Goal: Task Accomplishment & Management: Use online tool/utility

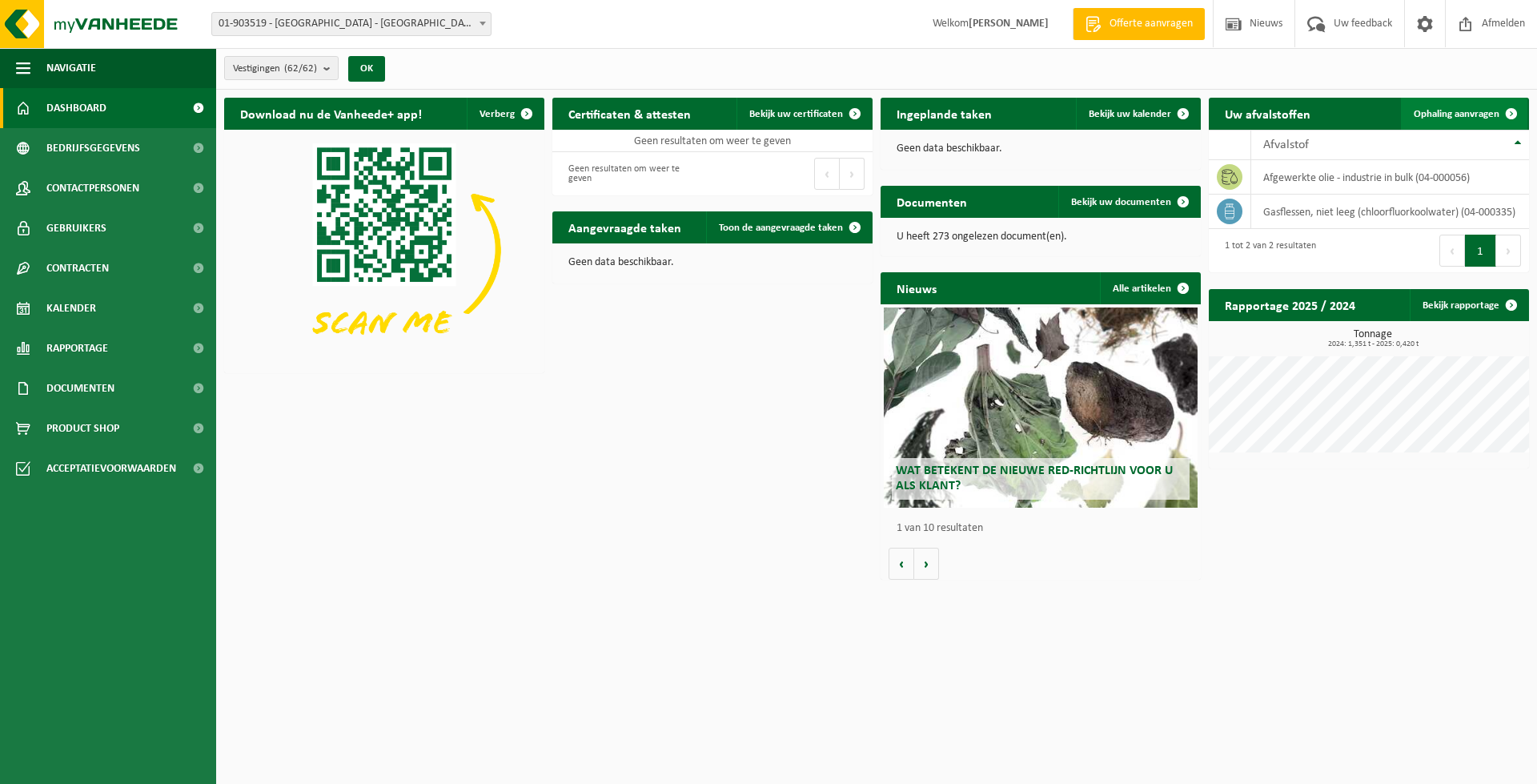
click at [1076, 115] on span "Ophaling aanvragen" at bounding box center [1457, 114] width 86 height 10
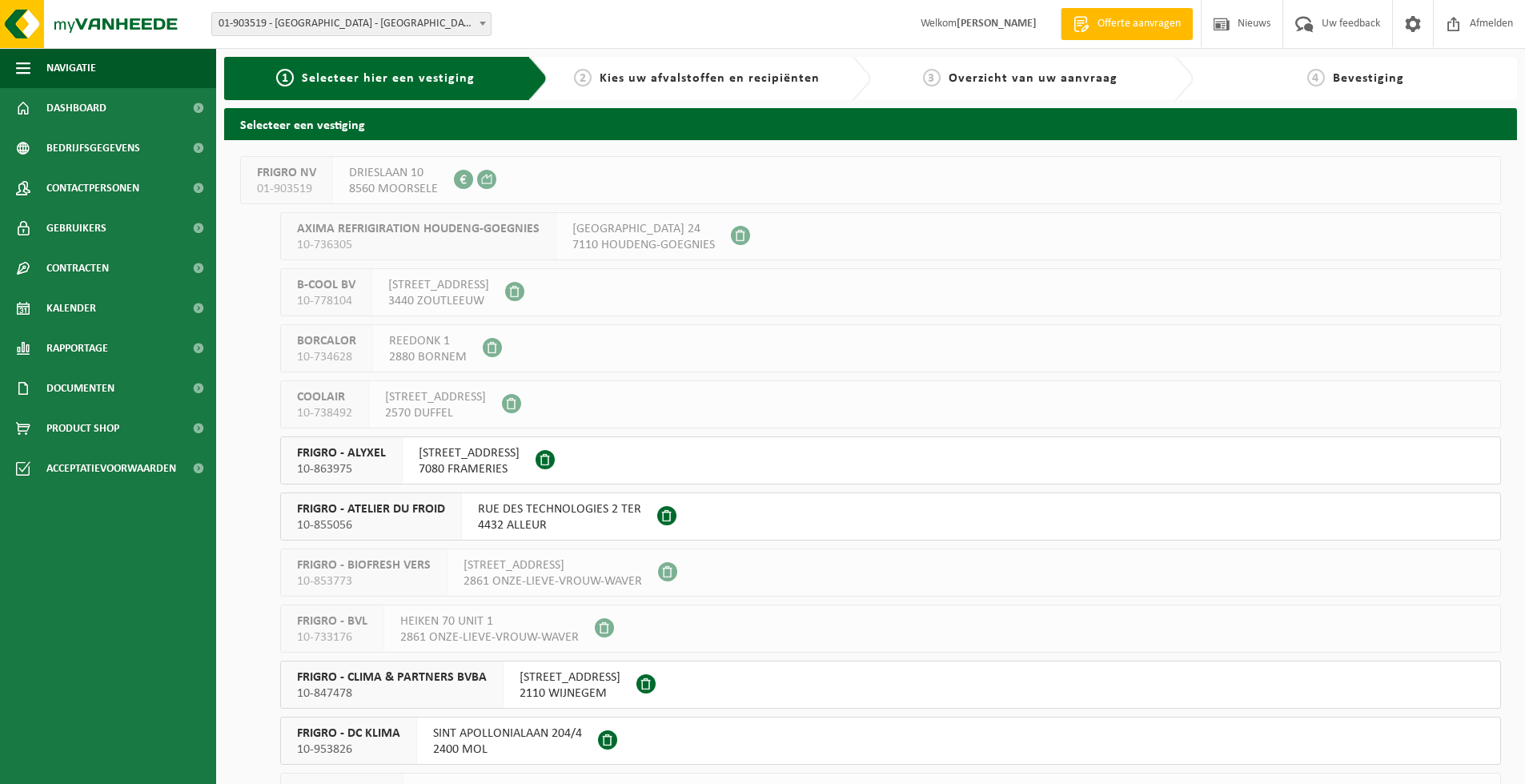
click at [273, 180] on span "FRIGRO NV" at bounding box center [287, 173] width 59 height 16
drag, startPoint x: 281, startPoint y: 126, endPoint x: 319, endPoint y: 142, distance: 41.2
click at [280, 126] on h2 "Selecteer een vestiging" at bounding box center [871, 123] width 1293 height 31
click at [89, 64] on span "Navigatie" at bounding box center [71, 67] width 50 height 40
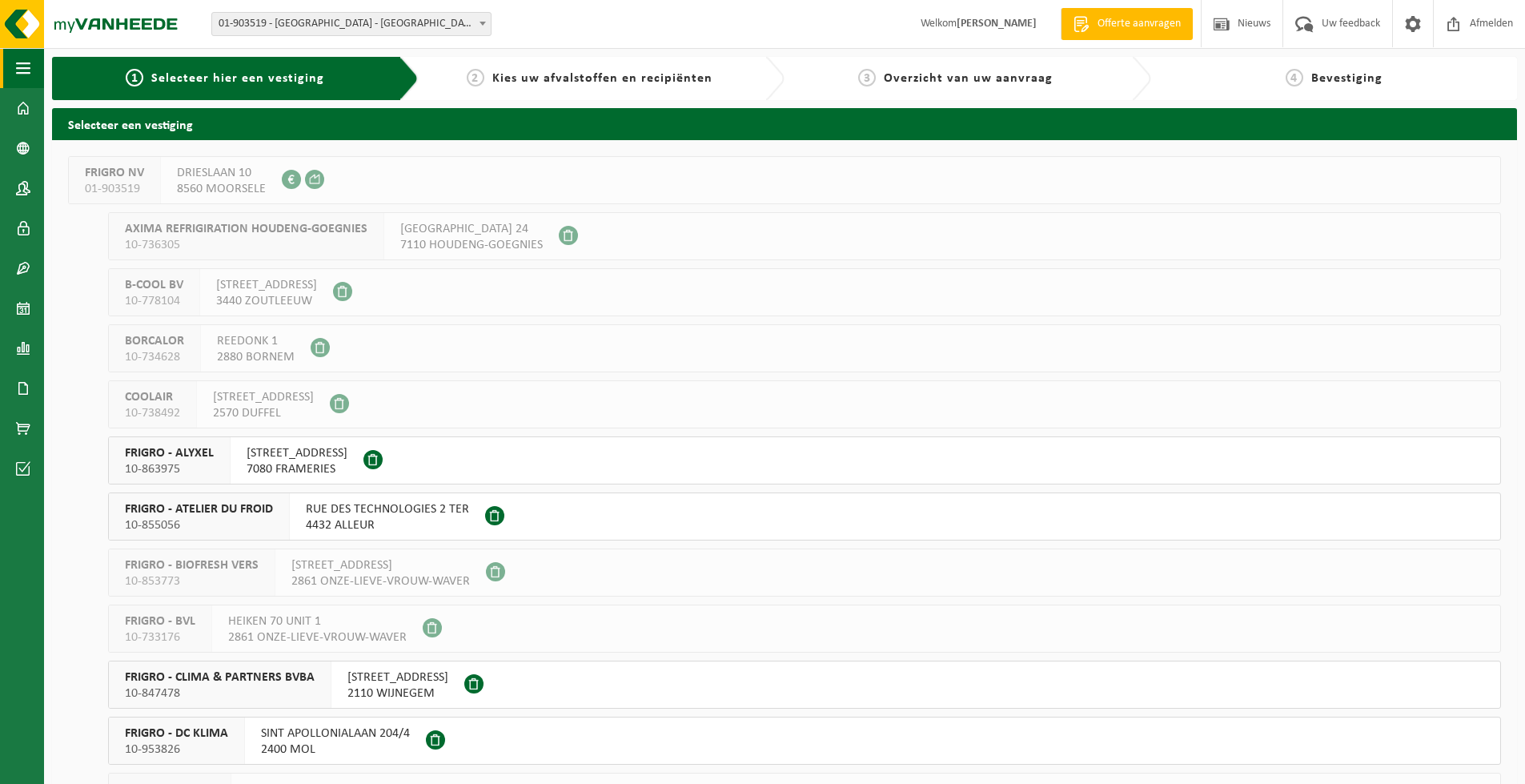
click at [25, 64] on span "button" at bounding box center [23, 67] width 14 height 40
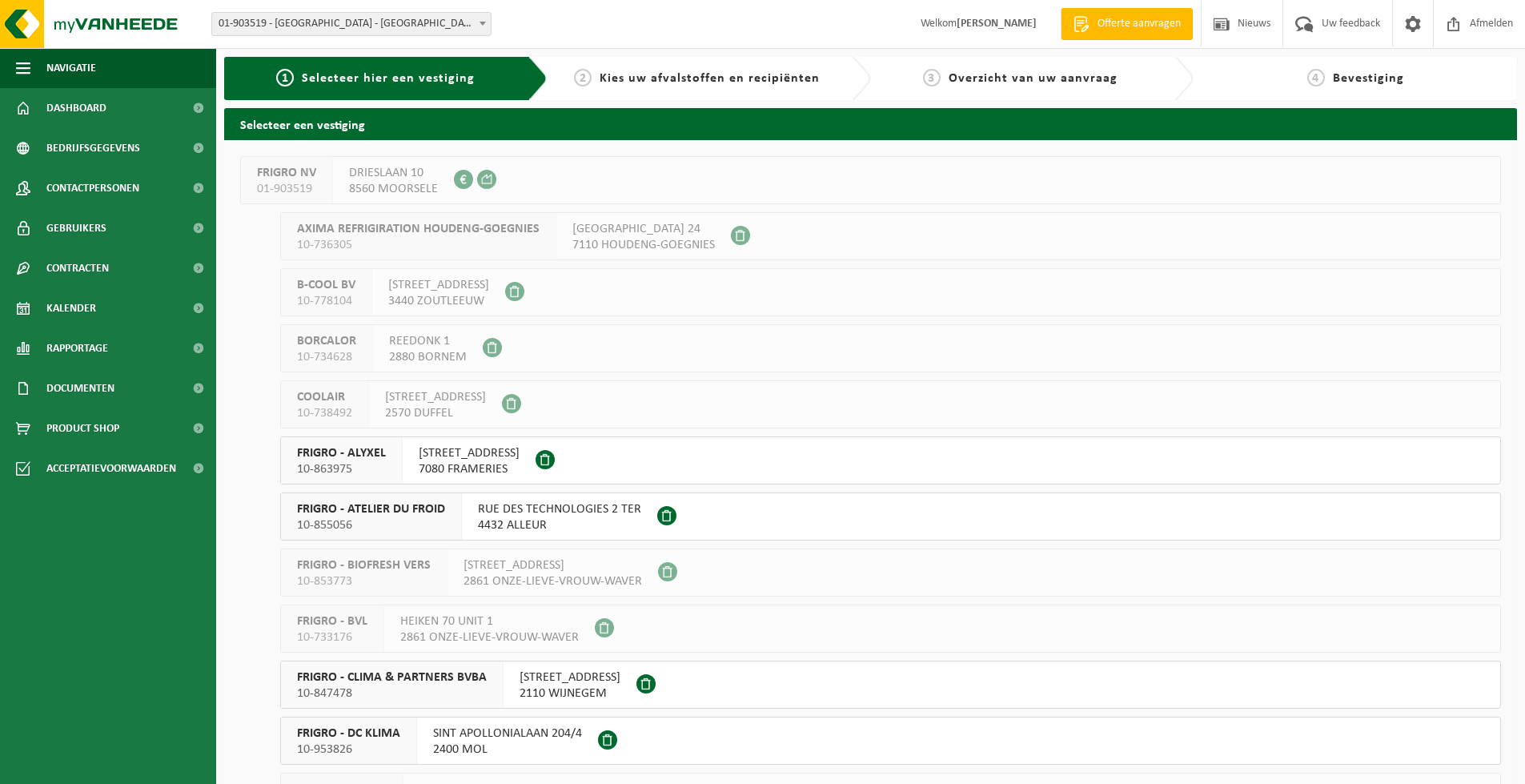
click at [1130, 26] on span "Offerte aanvragen" at bounding box center [1139, 24] width 91 height 16
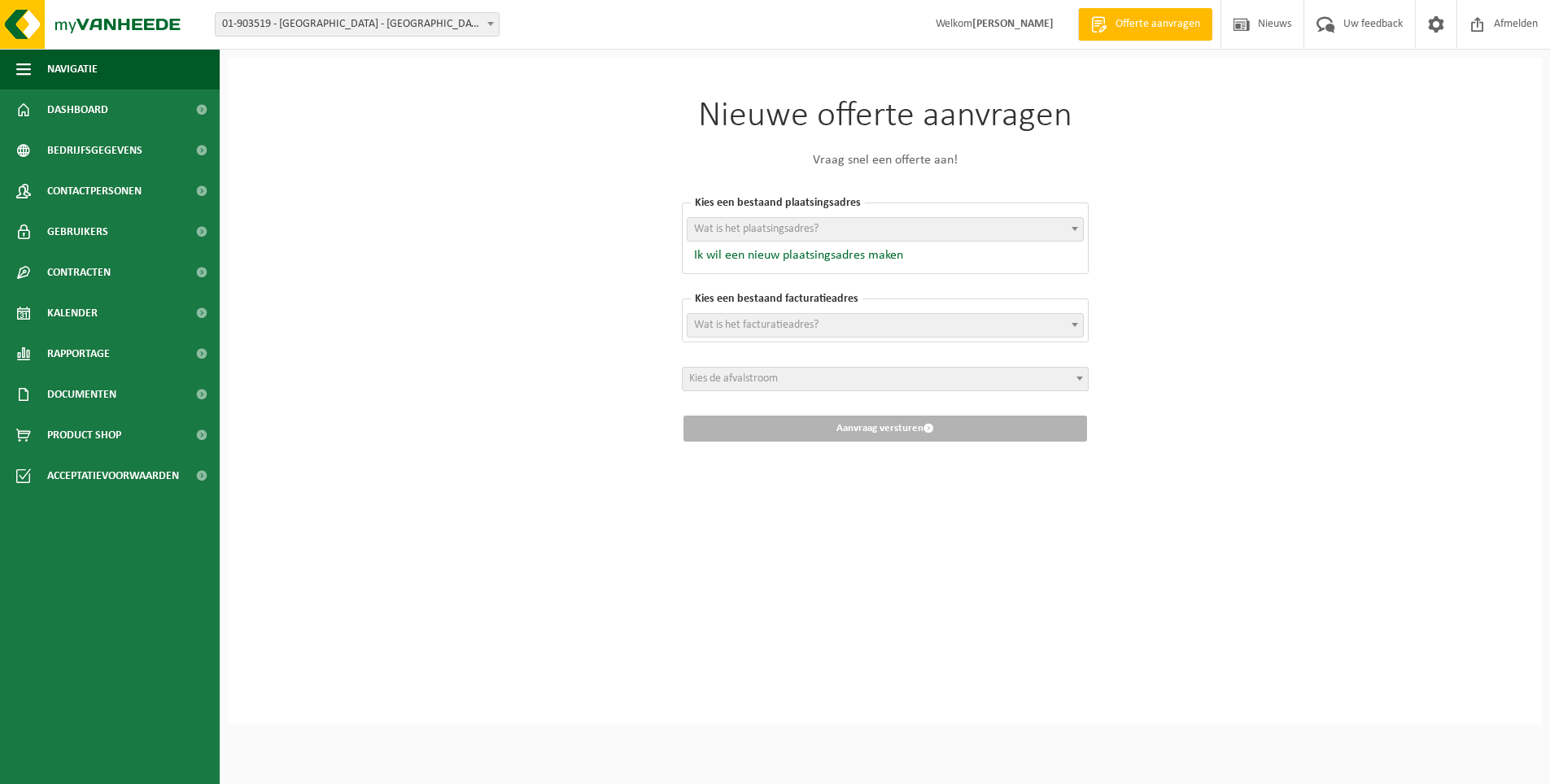
click at [1076, 231] on span at bounding box center [1074, 228] width 16 height 21
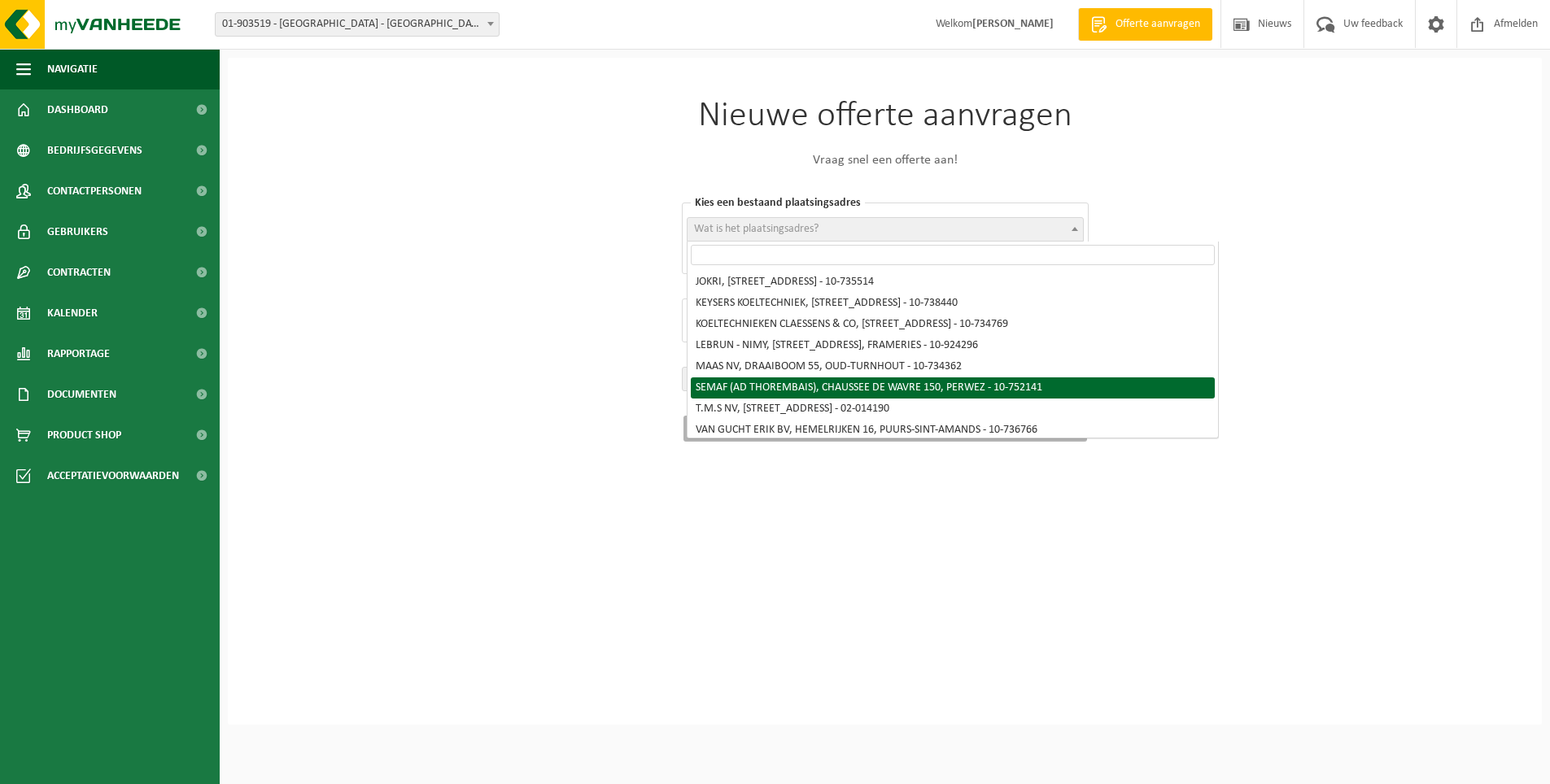
scroll to position [1128, 0]
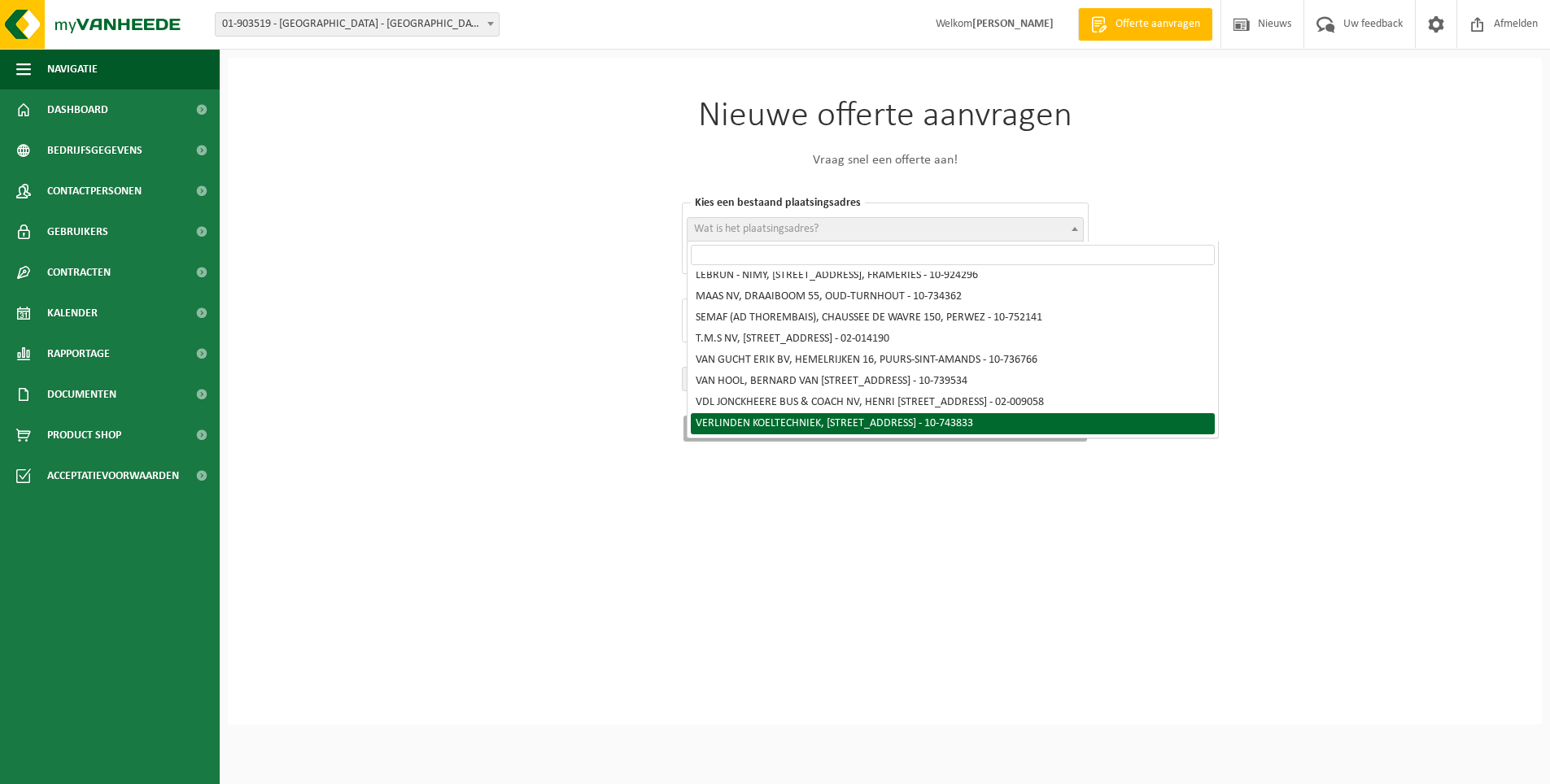
click at [824, 553] on div "Nieuwe offerte aanvragen Vraag snel een offerte aan! Kies een bestaand plaatsin…" at bounding box center [885, 391] width 1314 height 667
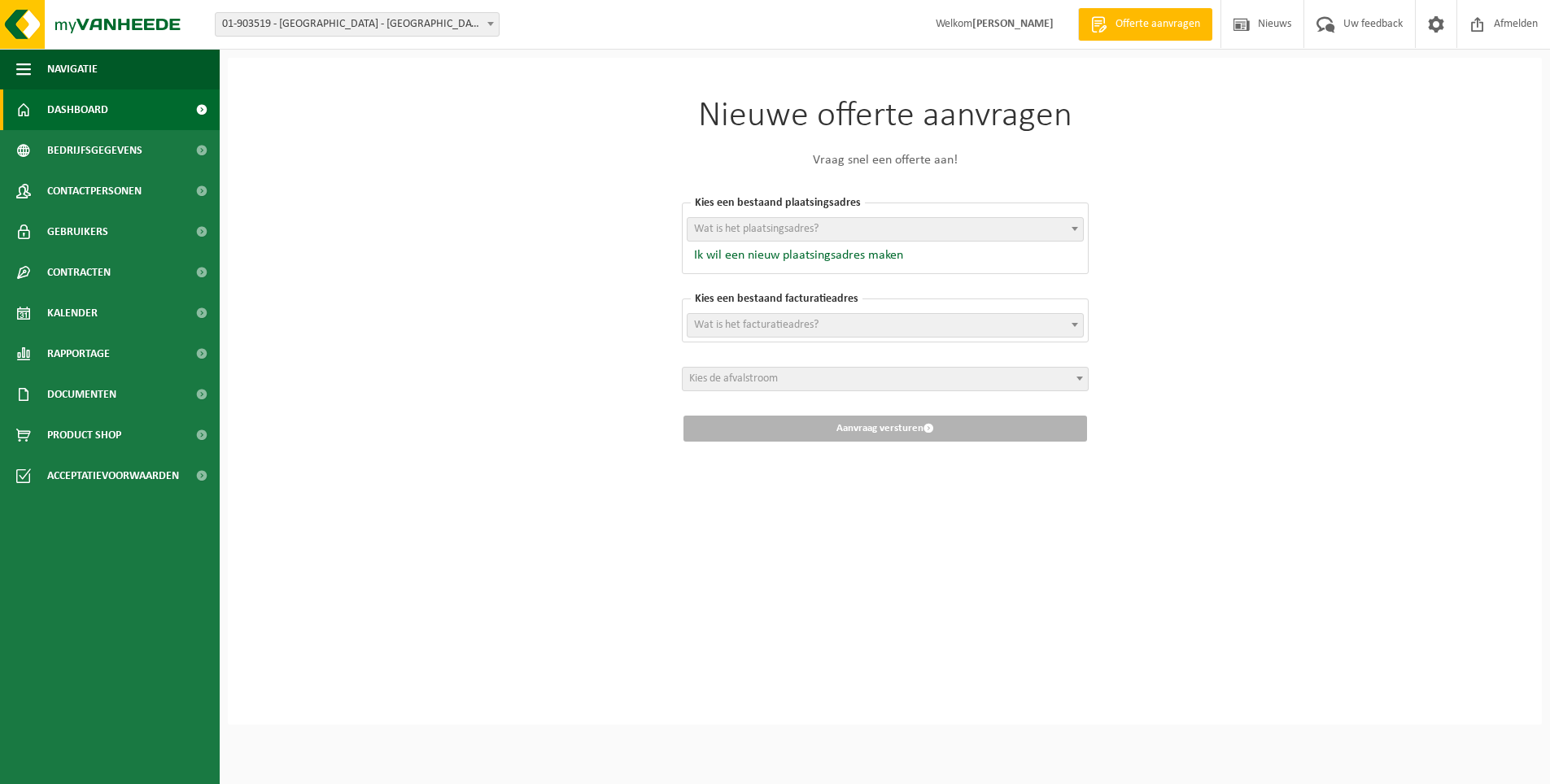
click at [54, 102] on span "Dashboard" at bounding box center [77, 109] width 61 height 40
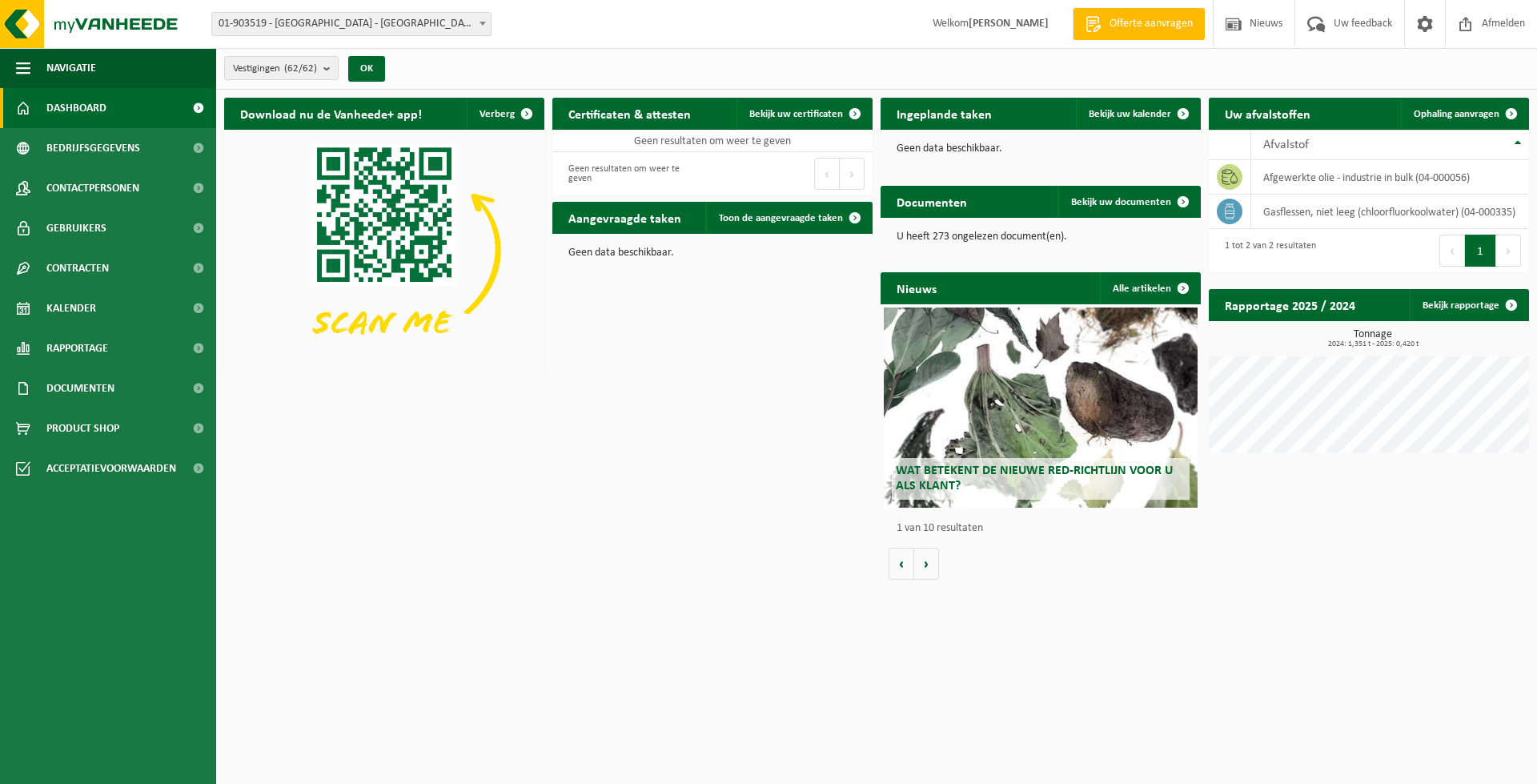
click at [1270, 118] on h2 "Uw afvalstoffen" at bounding box center [1268, 113] width 118 height 31
click at [114, 28] on img at bounding box center [96, 24] width 192 height 48
click at [336, 67] on b "submit" at bounding box center [331, 67] width 14 height 23
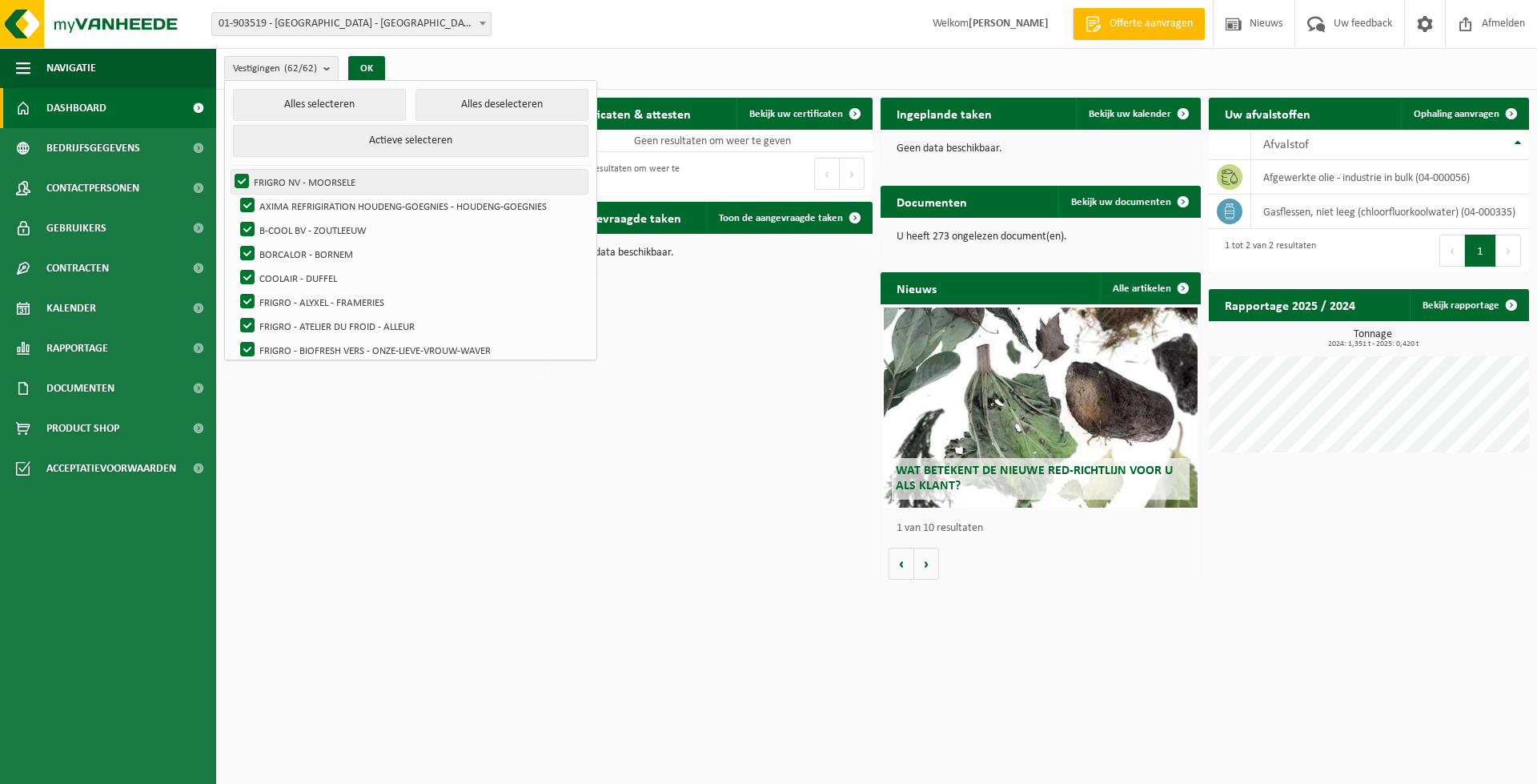
click at [240, 184] on label "FRIGRO NV - MOORSELE" at bounding box center [409, 181] width 357 height 24
click at [229, 169] on input "FRIGRO NV - MOORSELE" at bounding box center [228, 169] width 1 height 1
click at [240, 184] on label "FRIGRO NV - MOORSELE" at bounding box center [409, 181] width 357 height 24
click at [229, 169] on input "FRIGRO NV - MOORSELE" at bounding box center [228, 169] width 1 height 1
checkbox input "true"
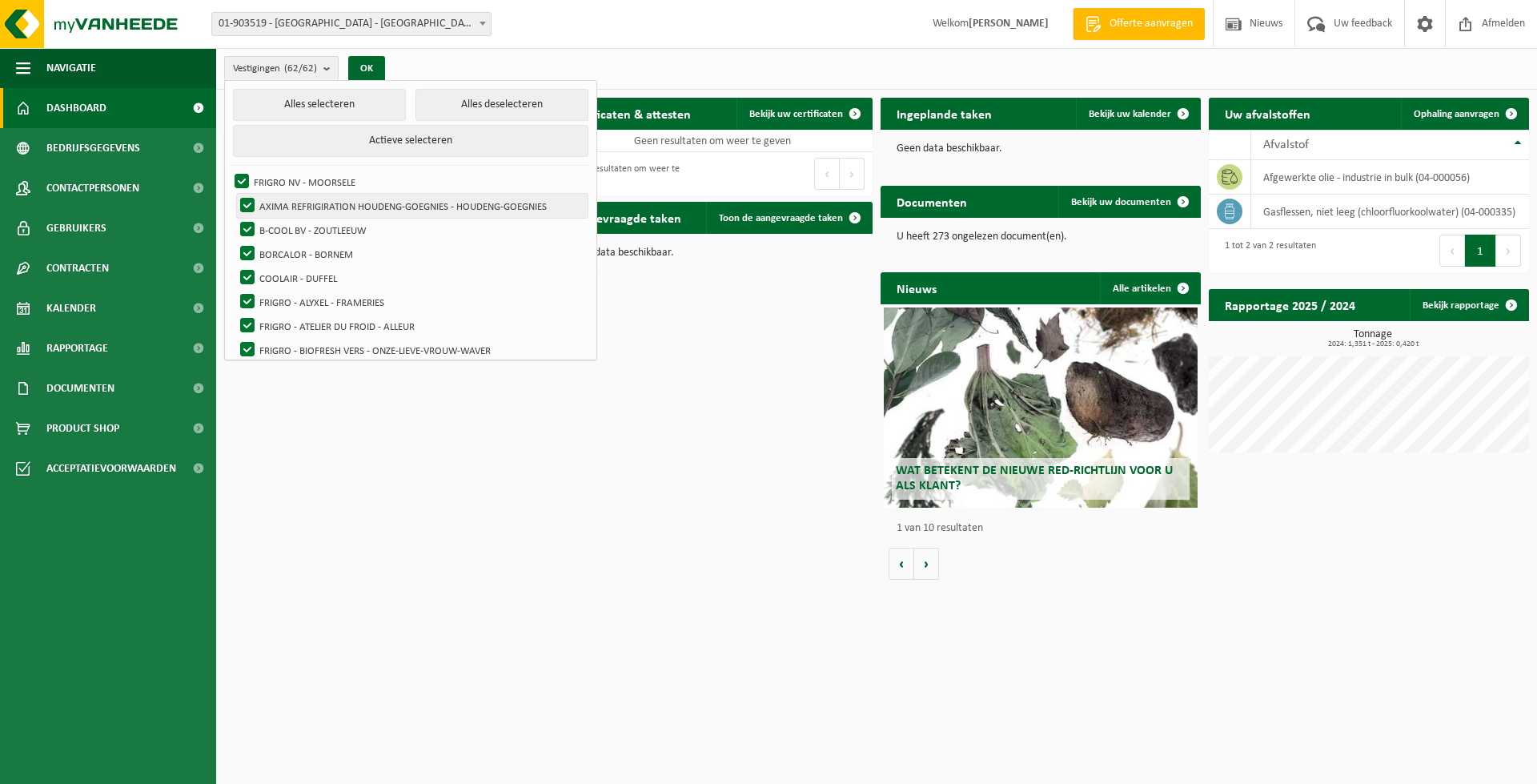
drag, startPoint x: 248, startPoint y: 207, endPoint x: 248, endPoint y: 221, distance: 14.0
click at [248, 208] on label "AXIMA REFRIGIRATION HOUDENG-GOEGNIES - HOUDENG-GOEGNIES" at bounding box center [412, 206] width 351 height 24
click at [234, 194] on input "AXIMA REFRIGIRATION HOUDENG-GOEGNIES - HOUDENG-GOEGNIES" at bounding box center [234, 193] width 1 height 1
checkbox input "false"
click at [248, 224] on label "B-COOL BV - ZOUTLEEUW" at bounding box center [412, 229] width 351 height 24
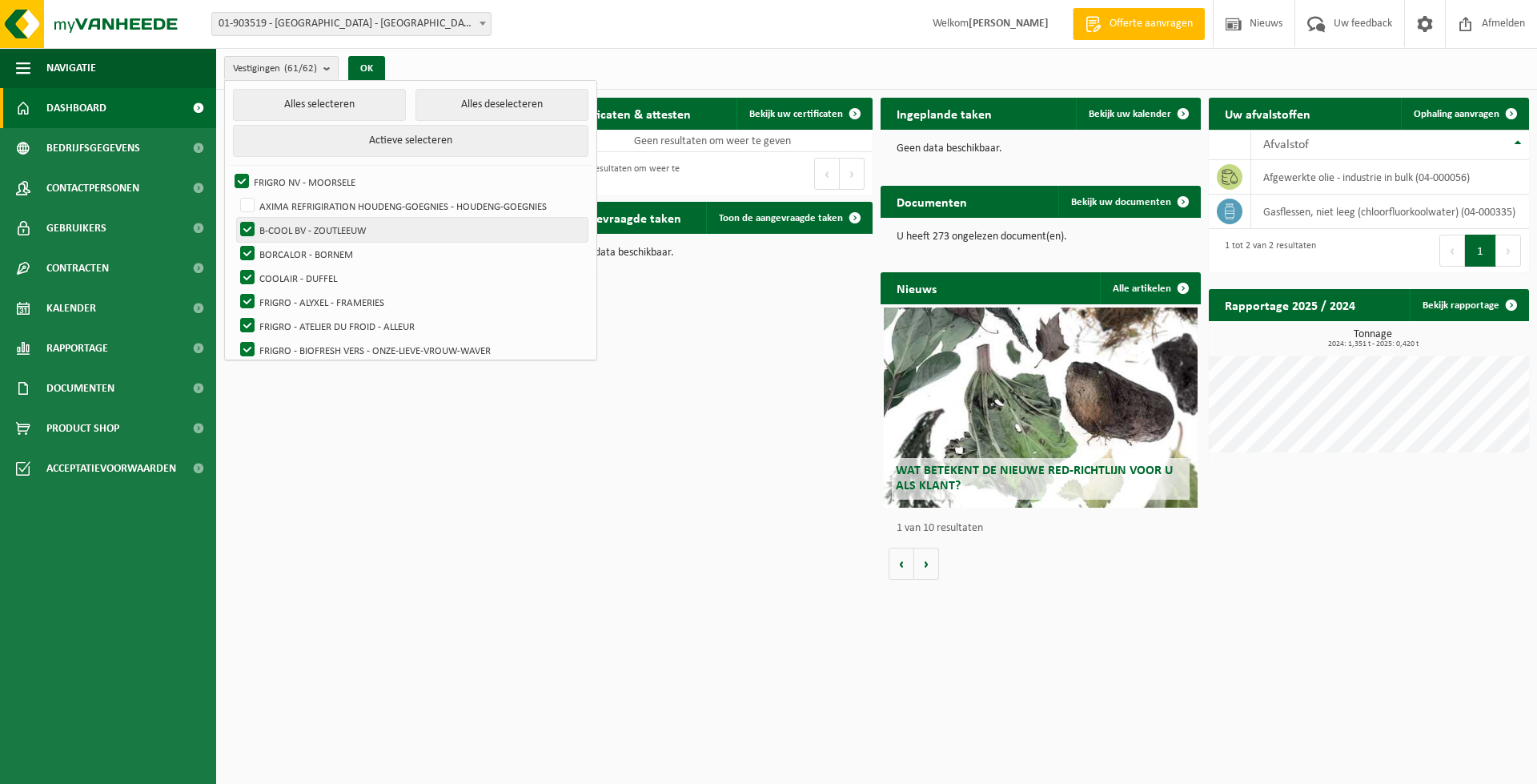
click at [234, 217] on input "B-COOL BV - ZOUTLEEUW" at bounding box center [234, 217] width 1 height 1
checkbox input "false"
click at [247, 253] on label "BORCALOR - BORNEM" at bounding box center [412, 254] width 351 height 24
click at [234, 242] on input "BORCALOR - BORNEM" at bounding box center [234, 241] width 1 height 1
checkbox input "false"
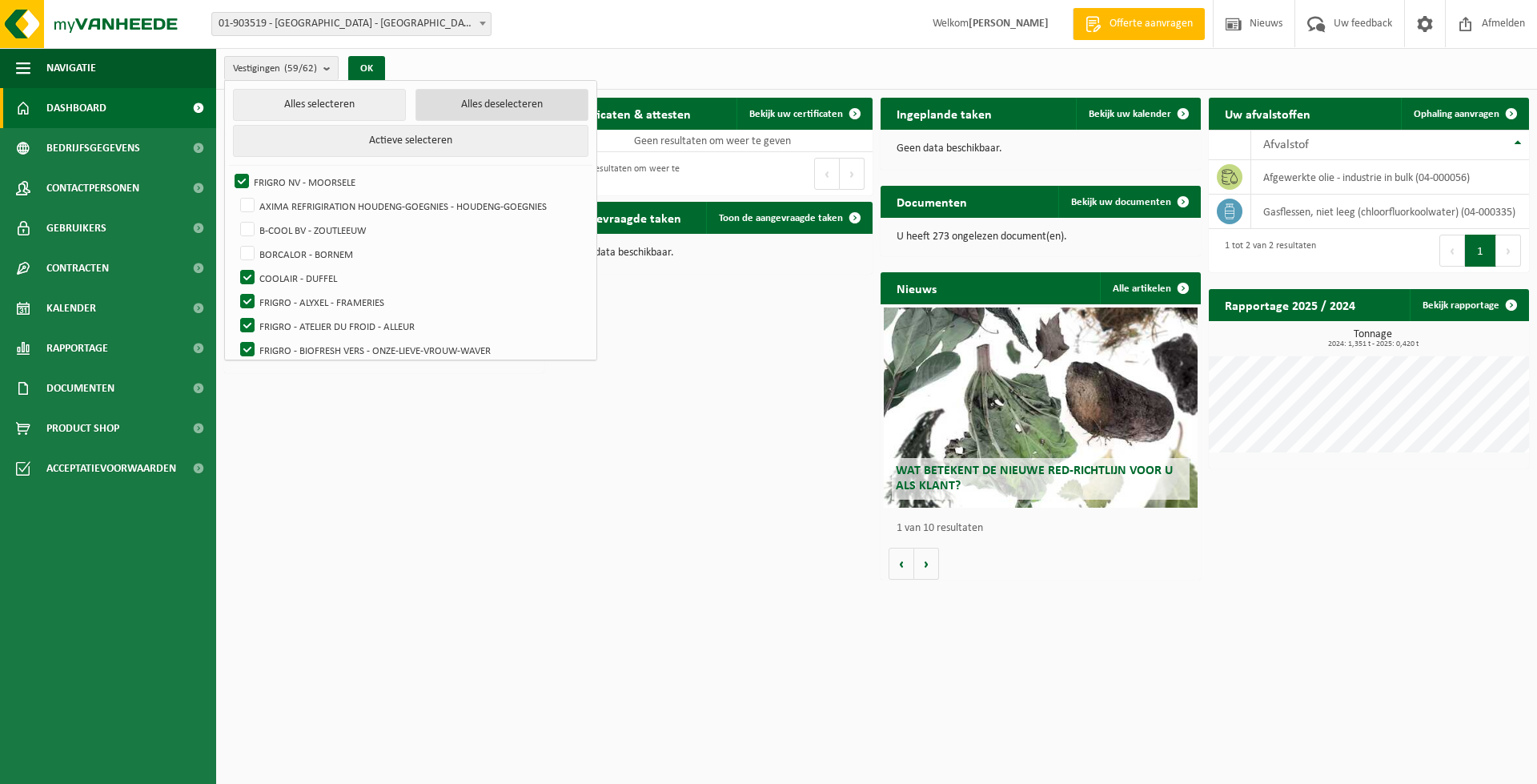
click at [487, 108] on button "Alles deselecteren" at bounding box center [502, 105] width 173 height 32
checkbox input "false"
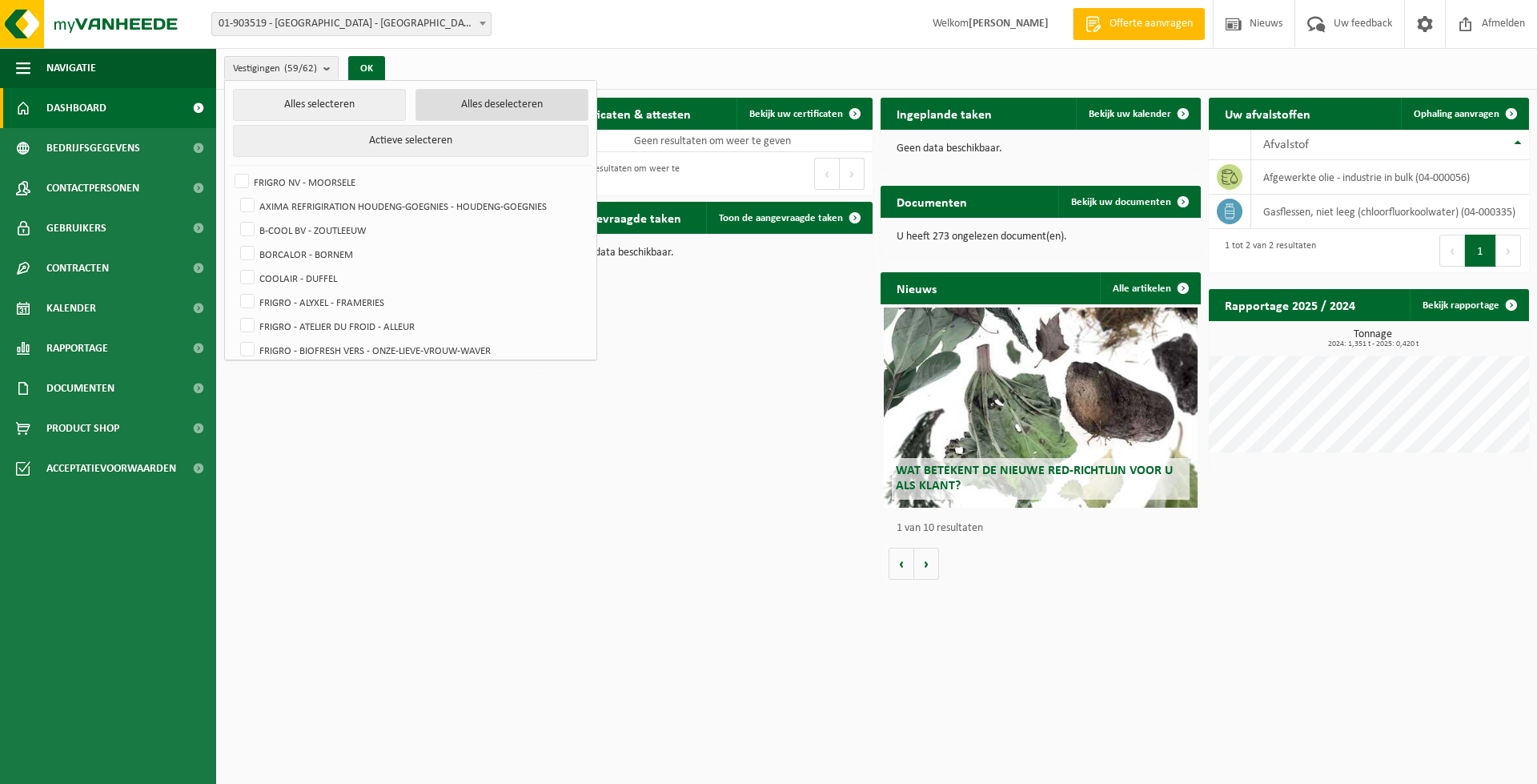
checkbox input "false"
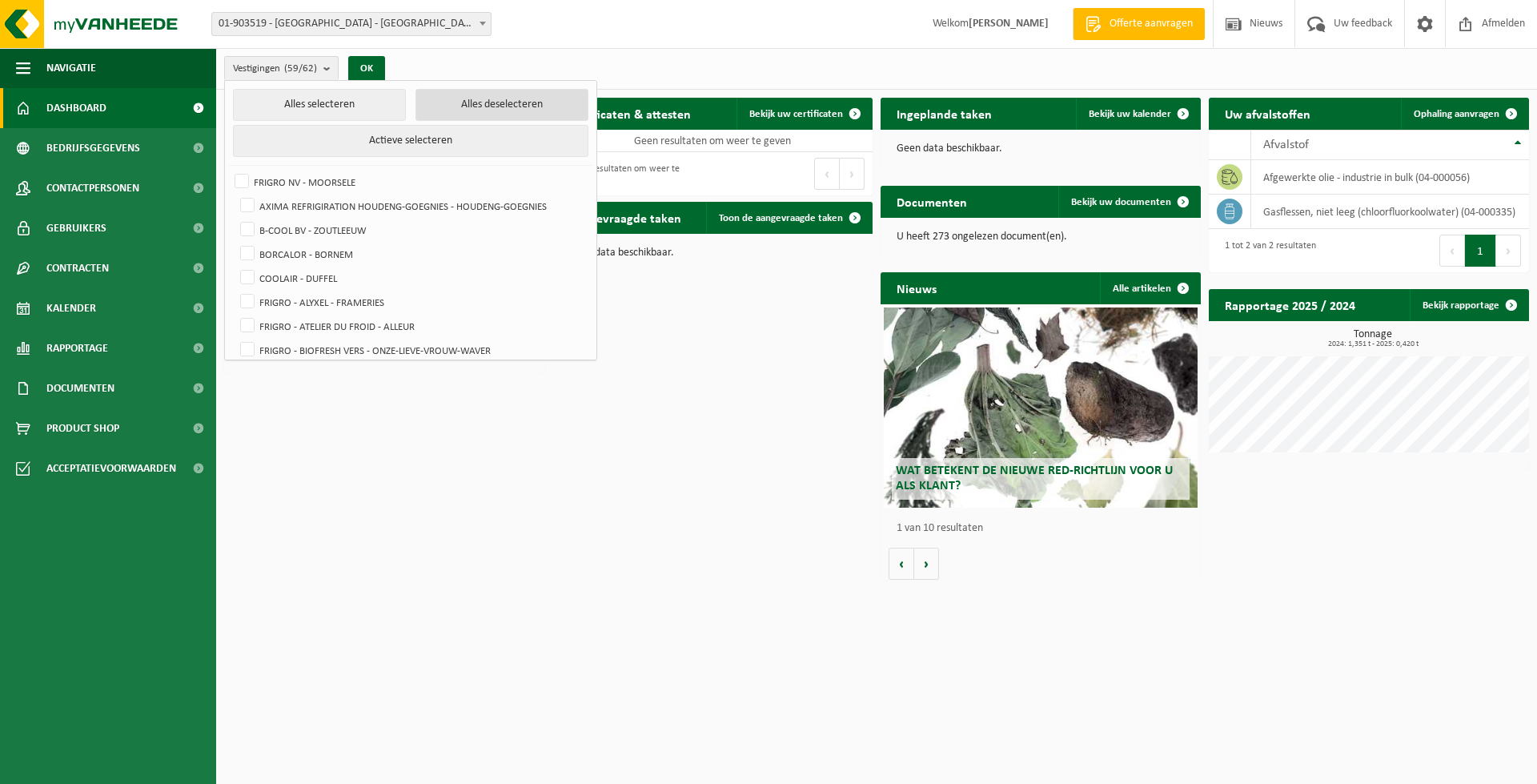
checkbox input "false"
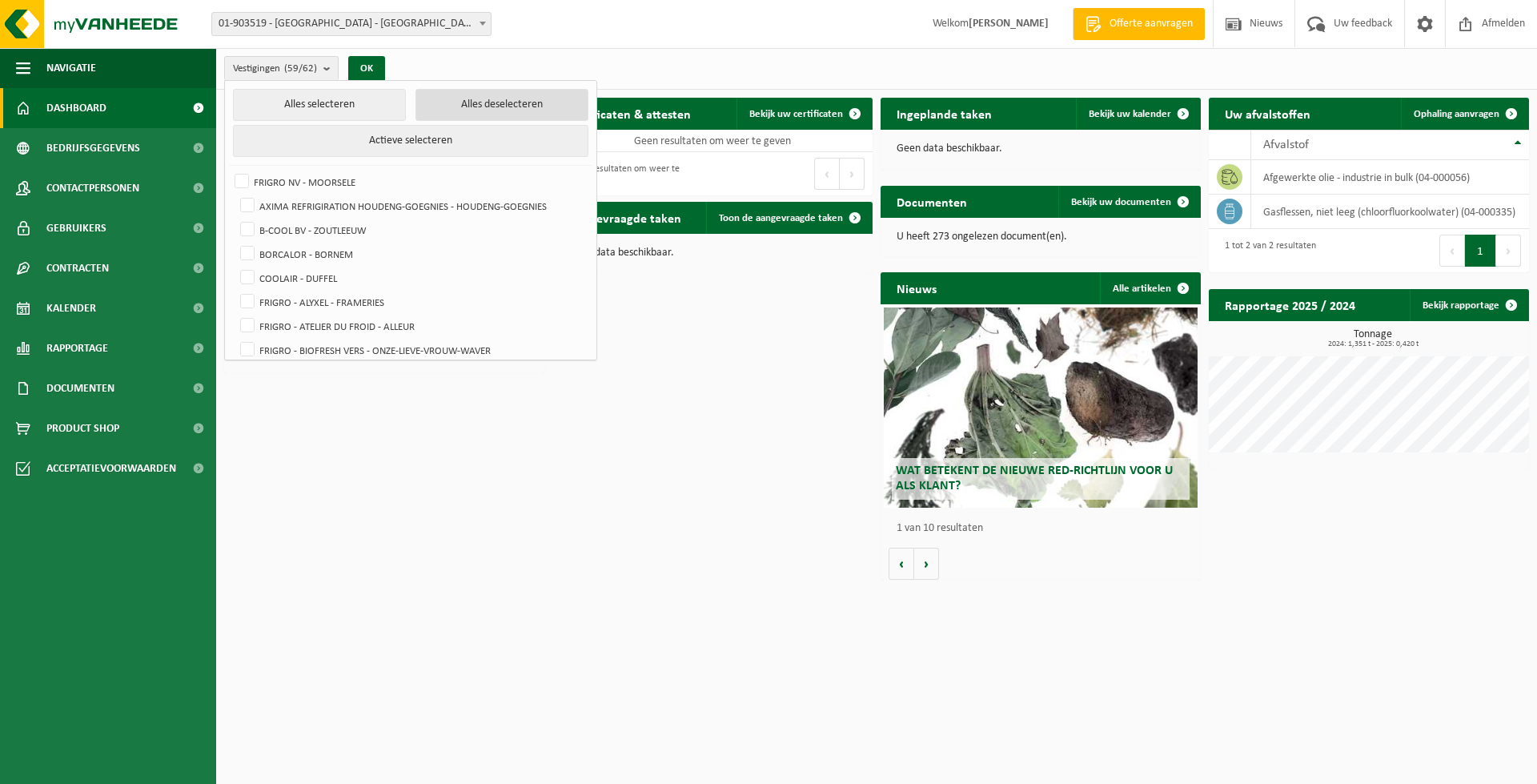
checkbox input "false"
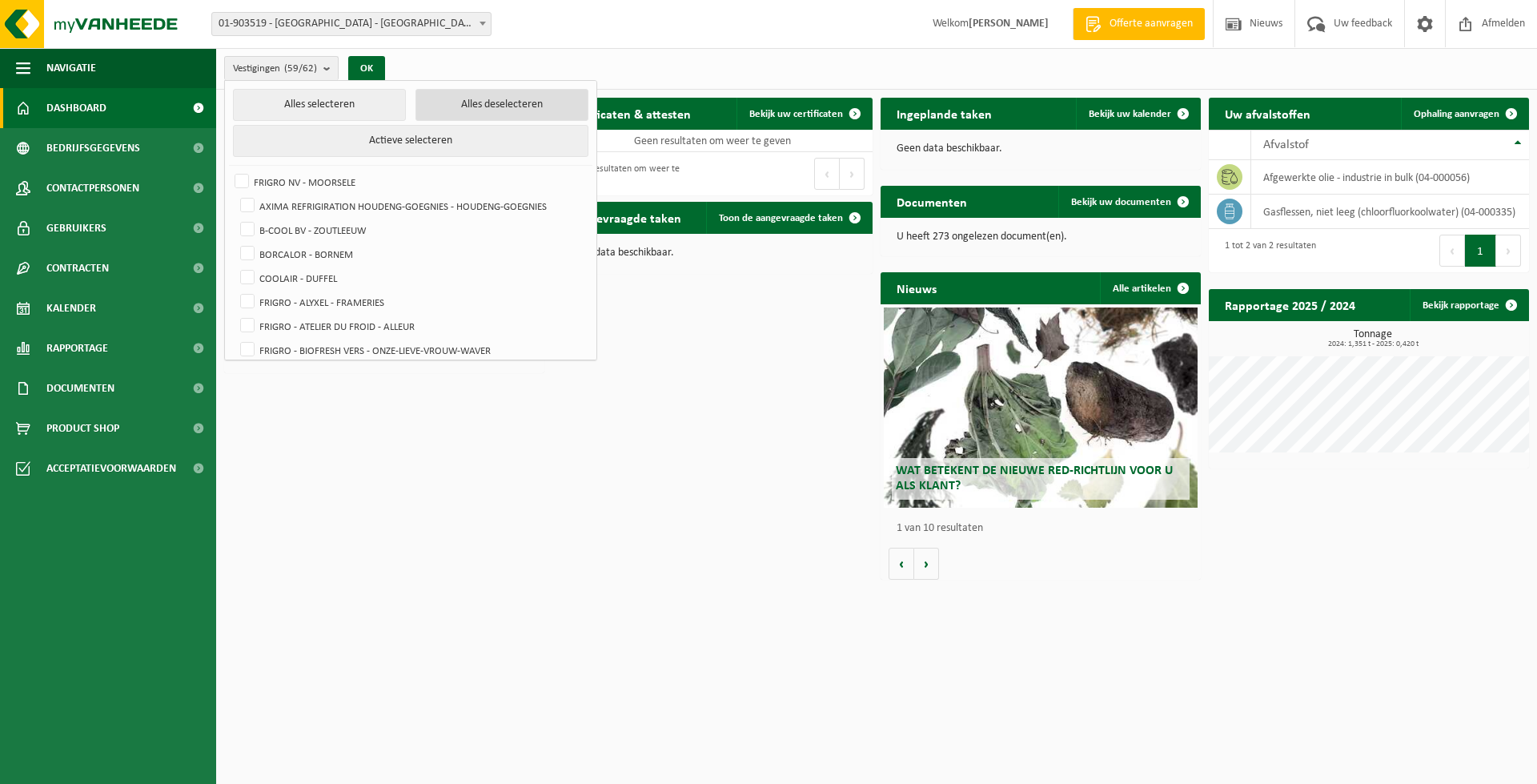
checkbox input "false"
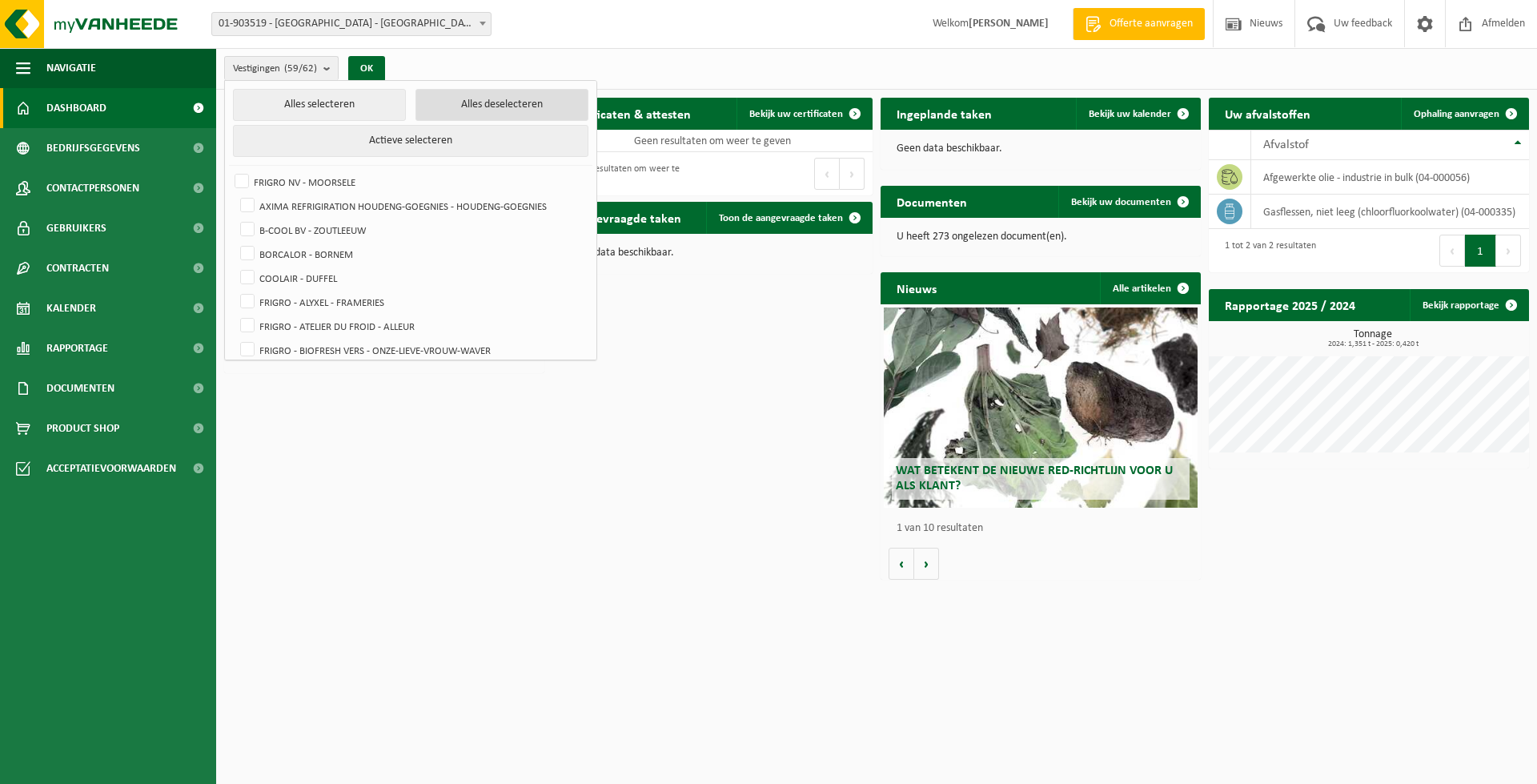
checkbox input "false"
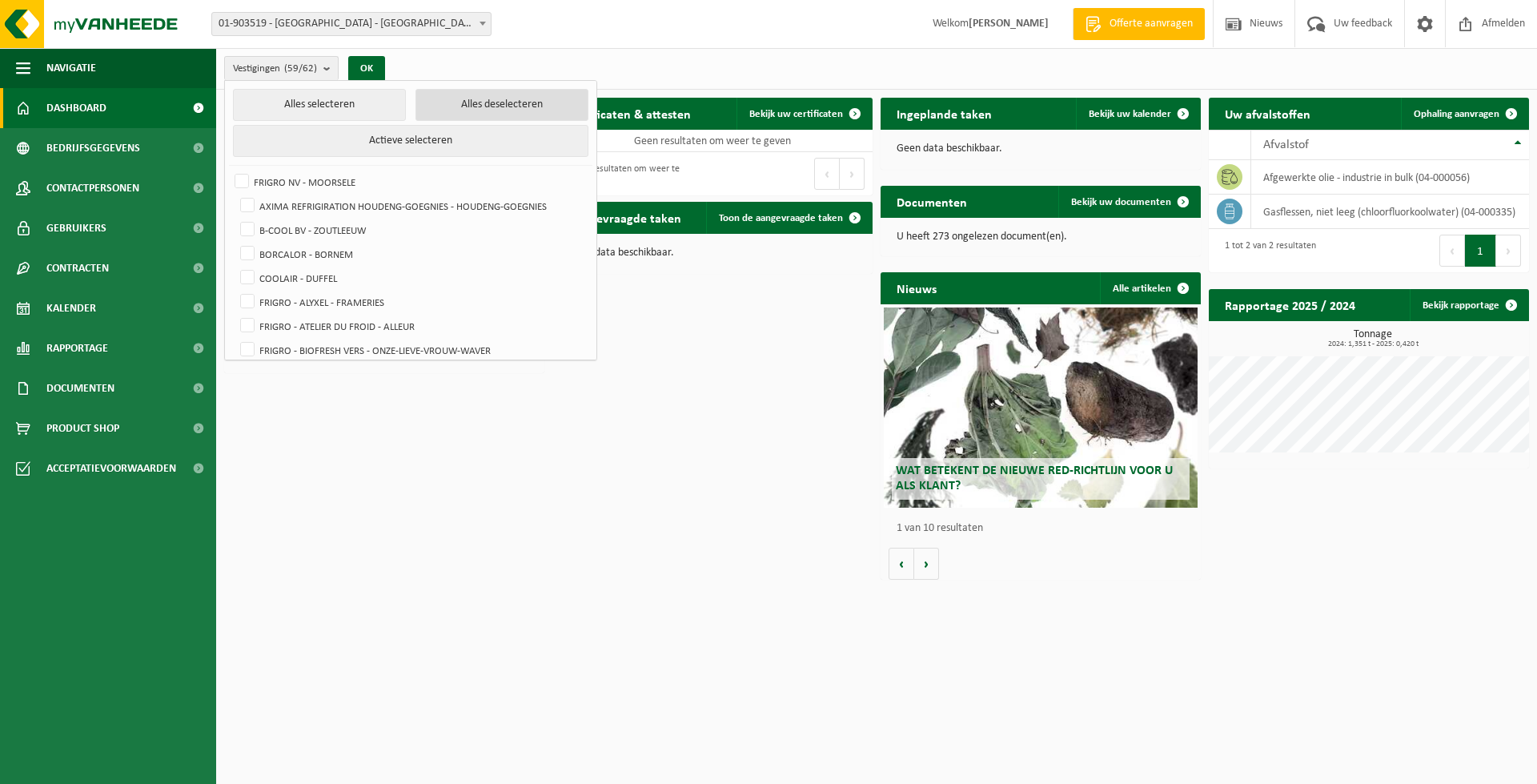
checkbox input "false"
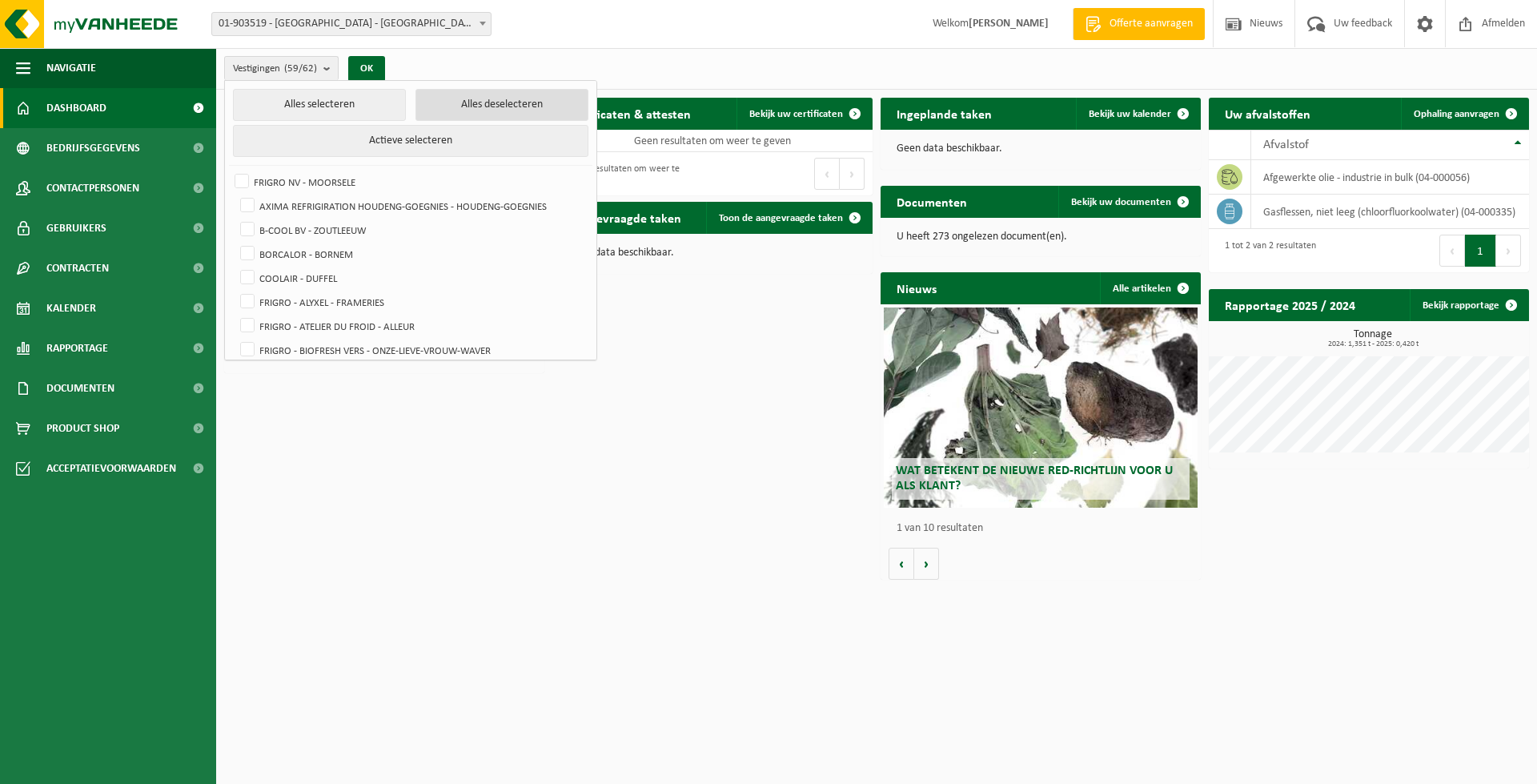
checkbox input "false"
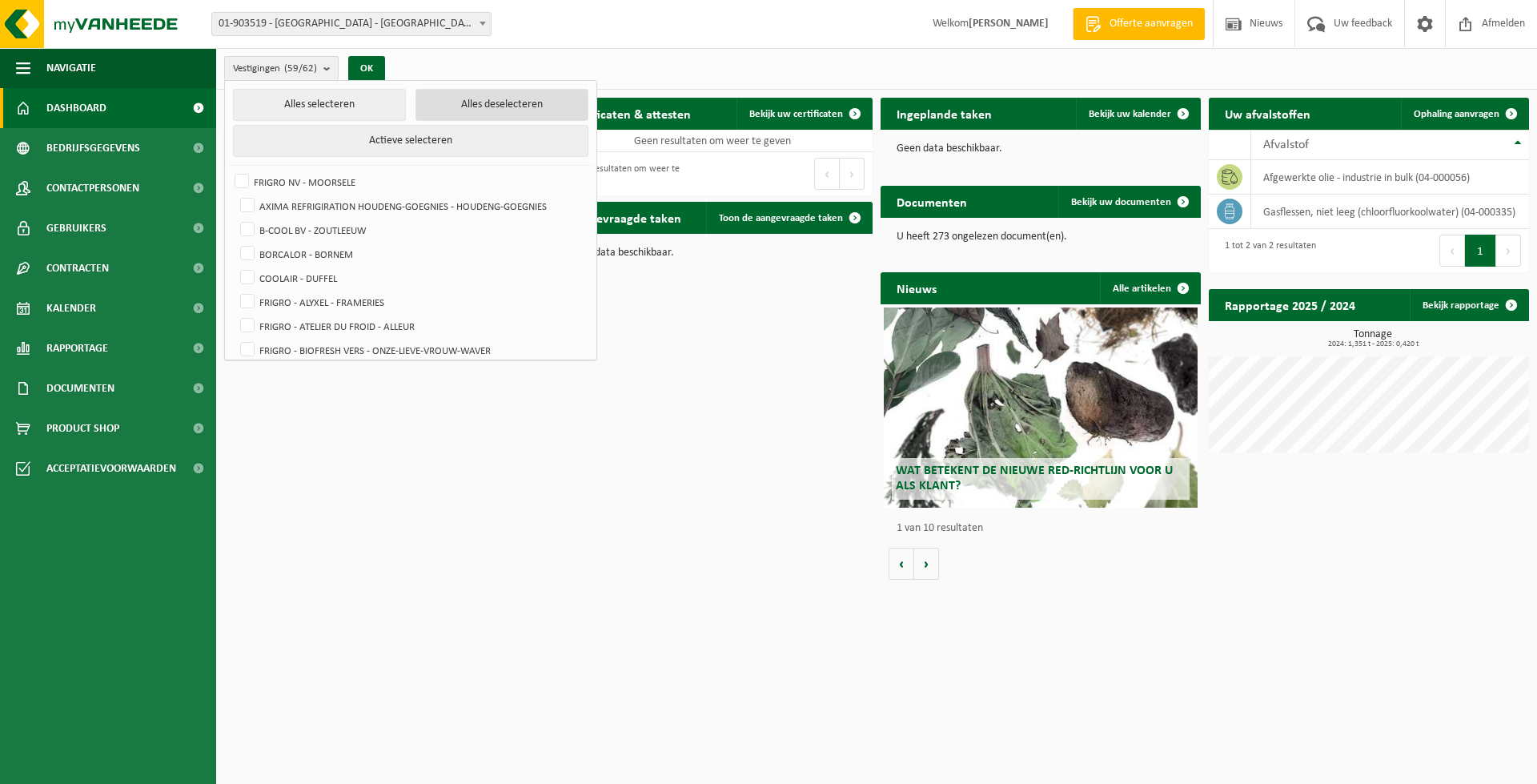
checkbox input "false"
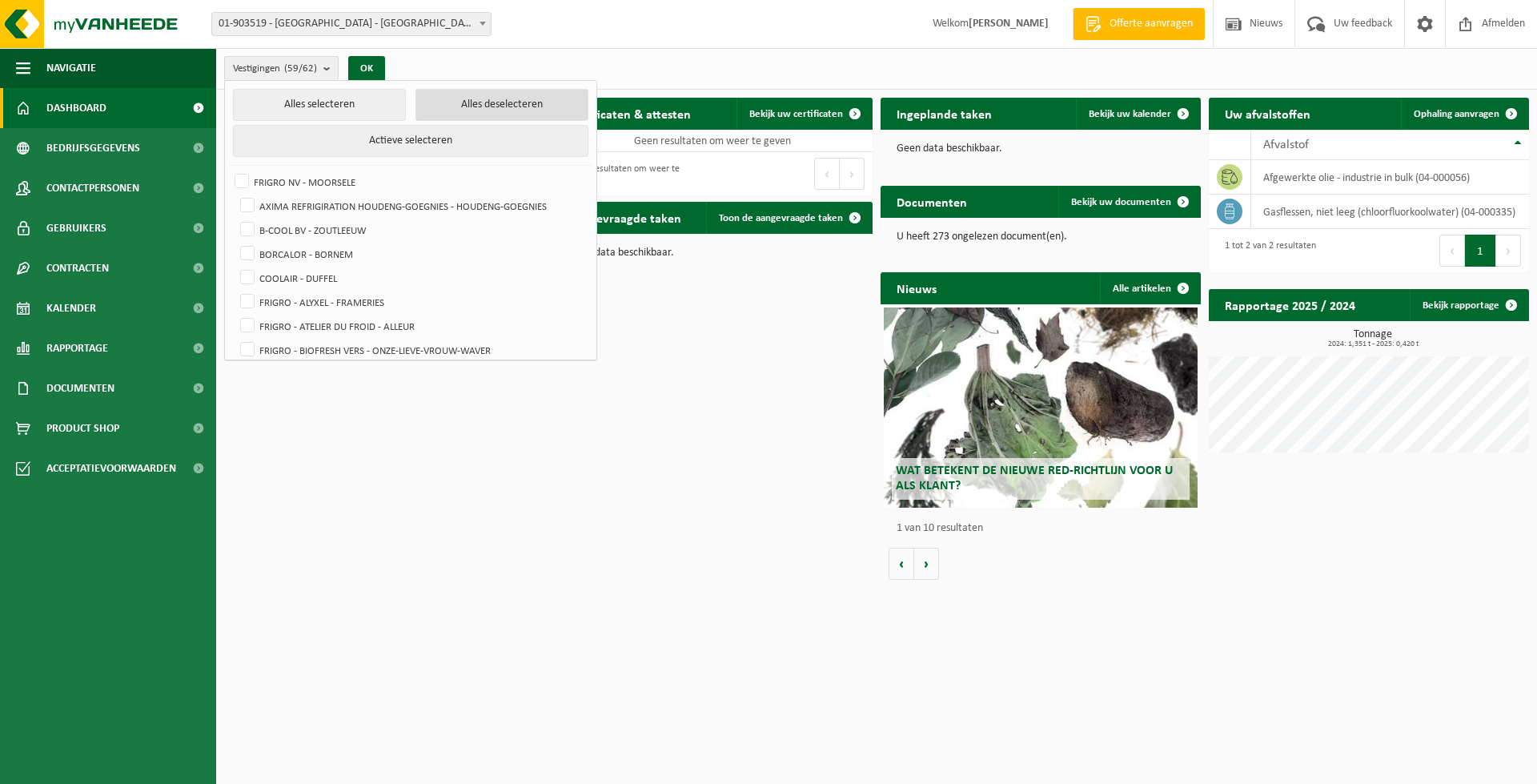
checkbox input "false"
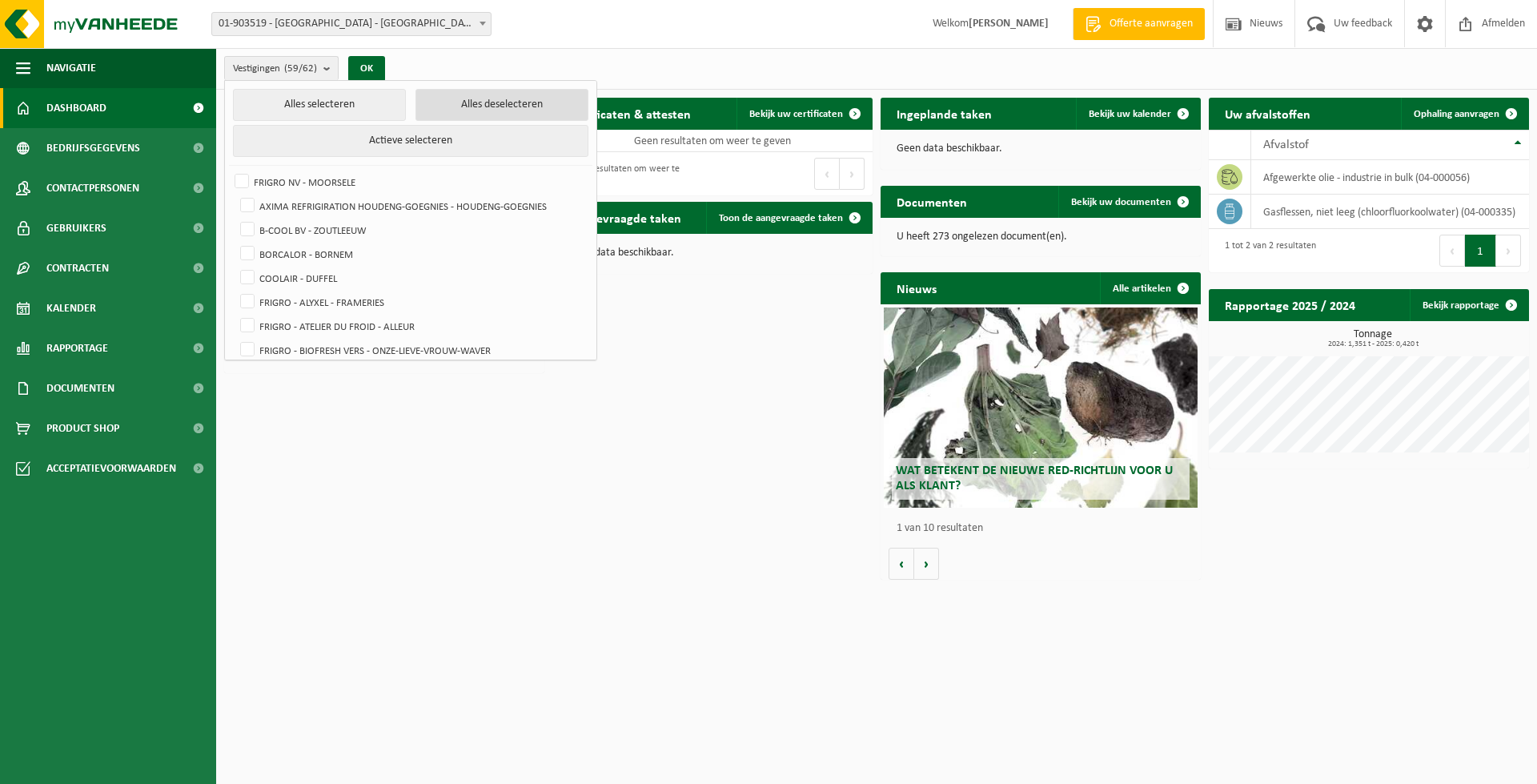
checkbox input "false"
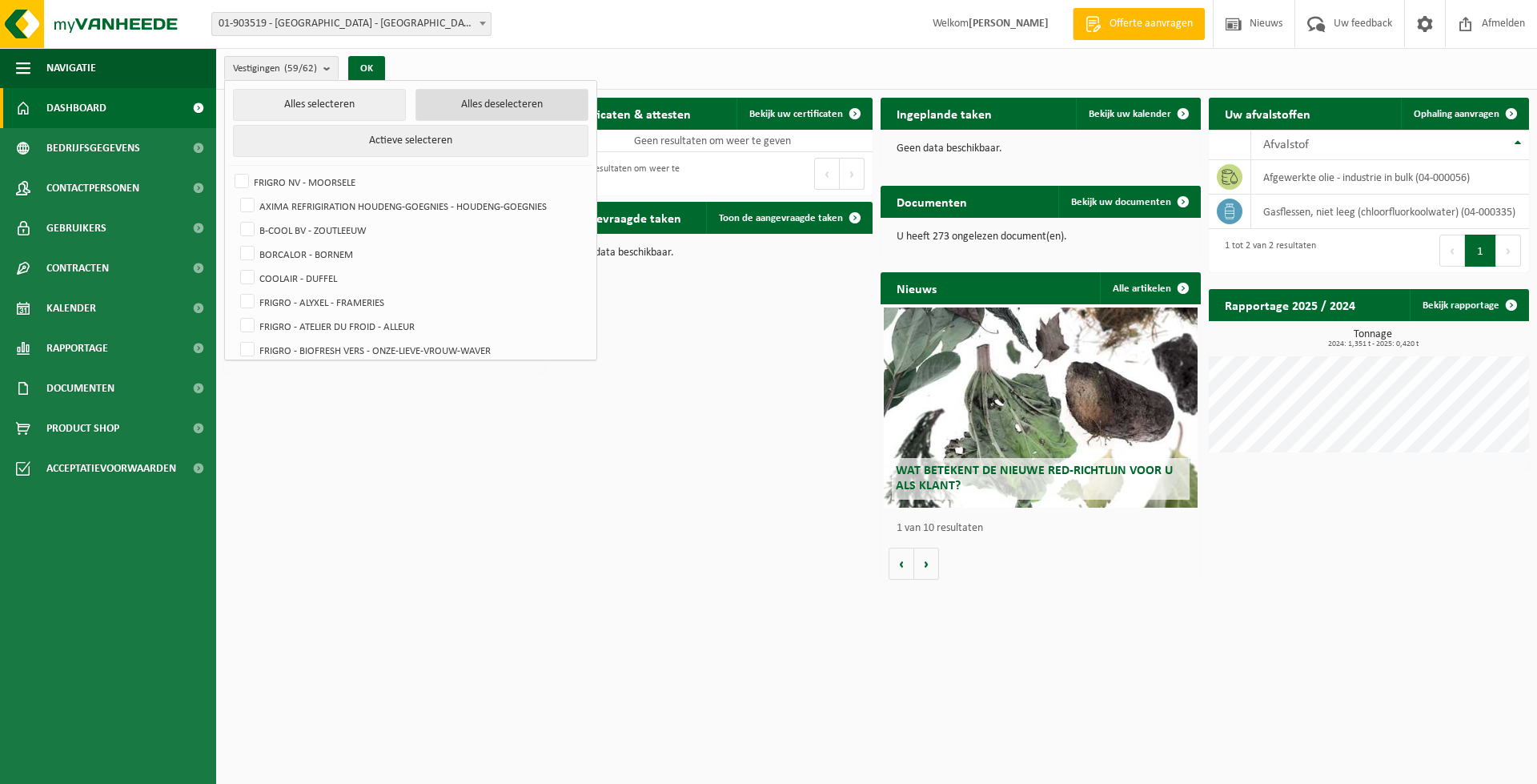
checkbox input "false"
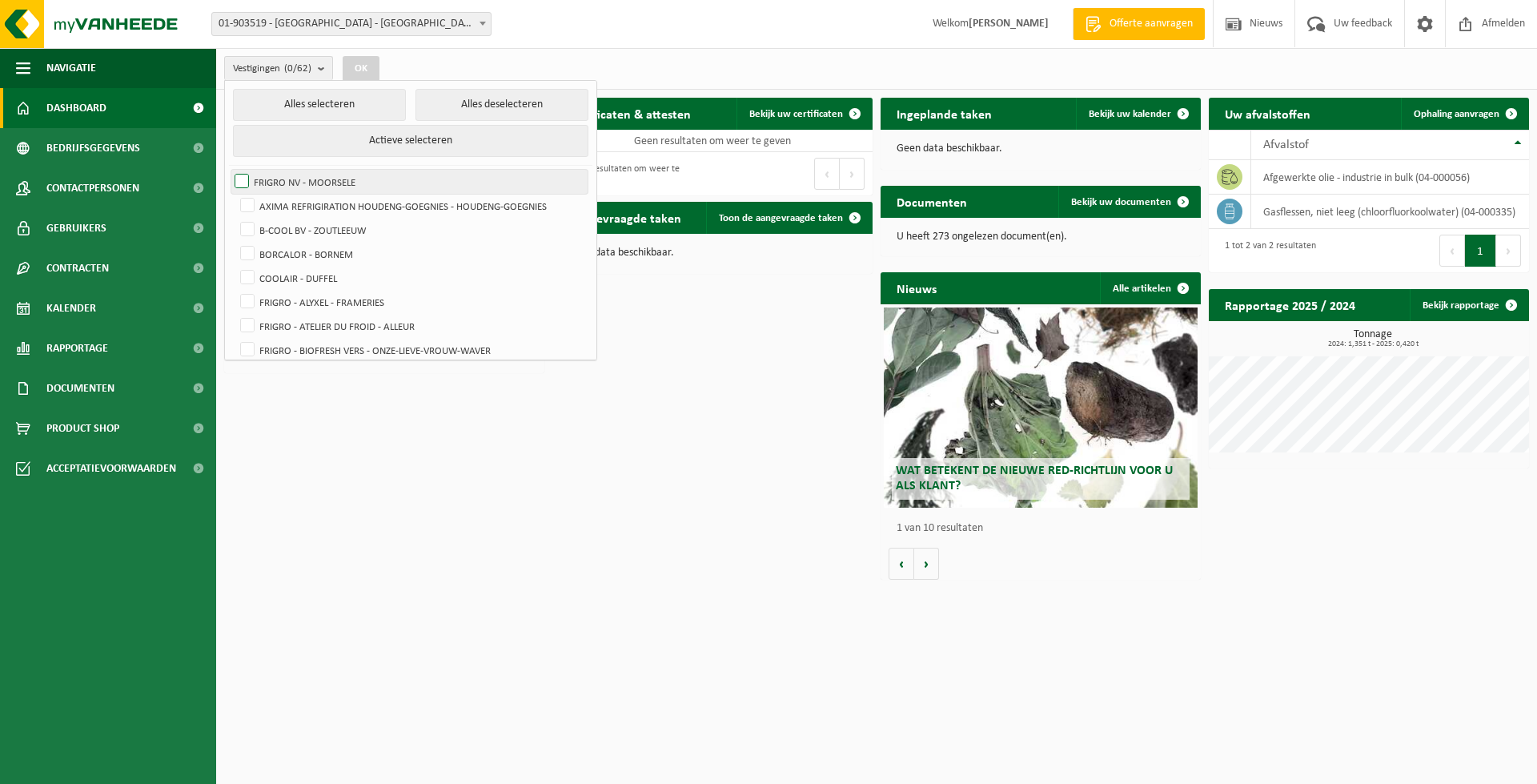
click at [242, 181] on label "FRIGRO NV - MOORSELE" at bounding box center [409, 181] width 357 height 24
click at [229, 169] on input "FRIGRO NV - MOORSELE" at bounding box center [228, 169] width 1 height 1
checkbox input "true"
click at [590, 478] on div "Download nu de Vanheede+ app! Verberg Certificaten & attesten Bekijk uw certifi…" at bounding box center [876, 338] width 1313 height 498
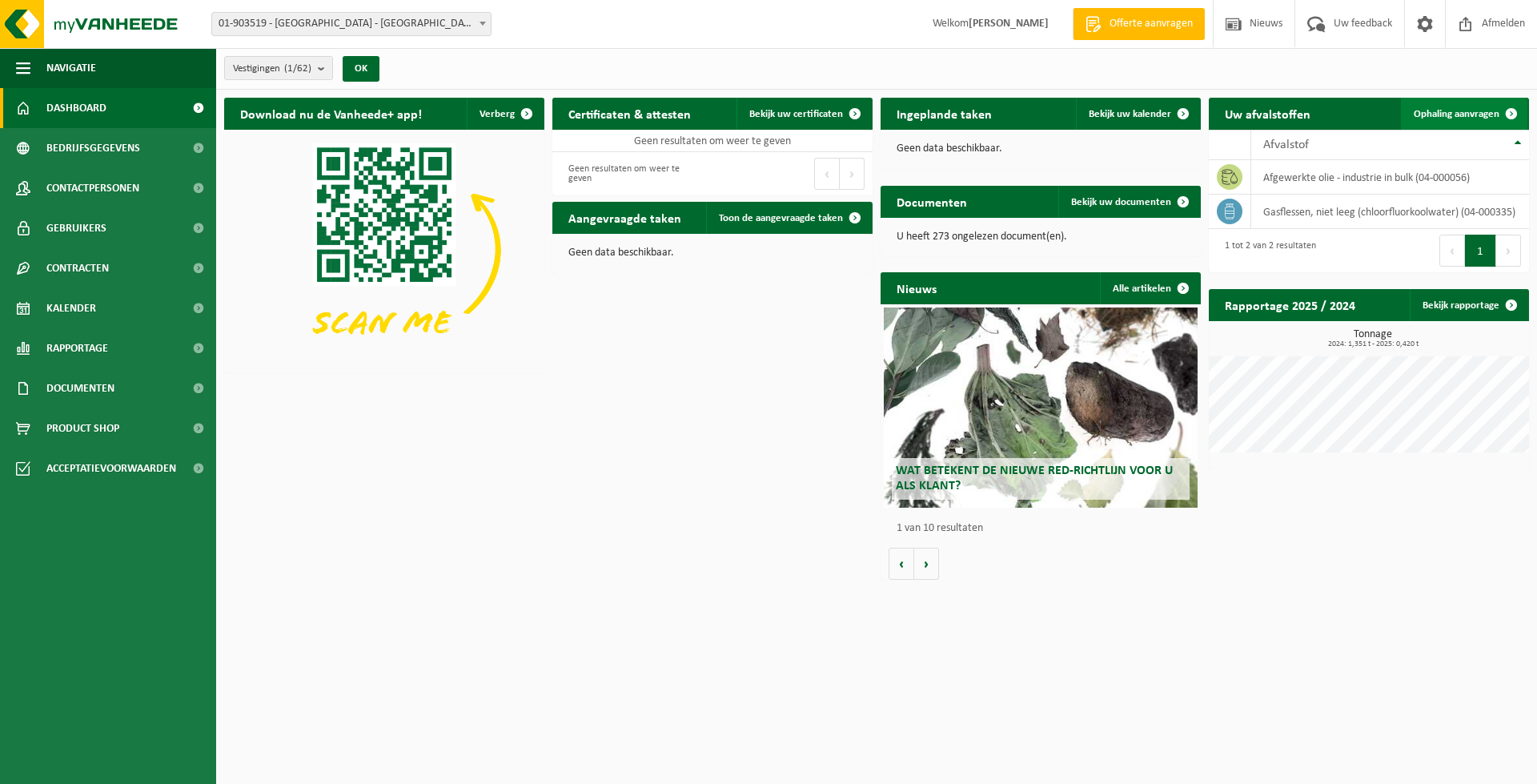
click at [1497, 112] on span at bounding box center [1512, 114] width 32 height 32
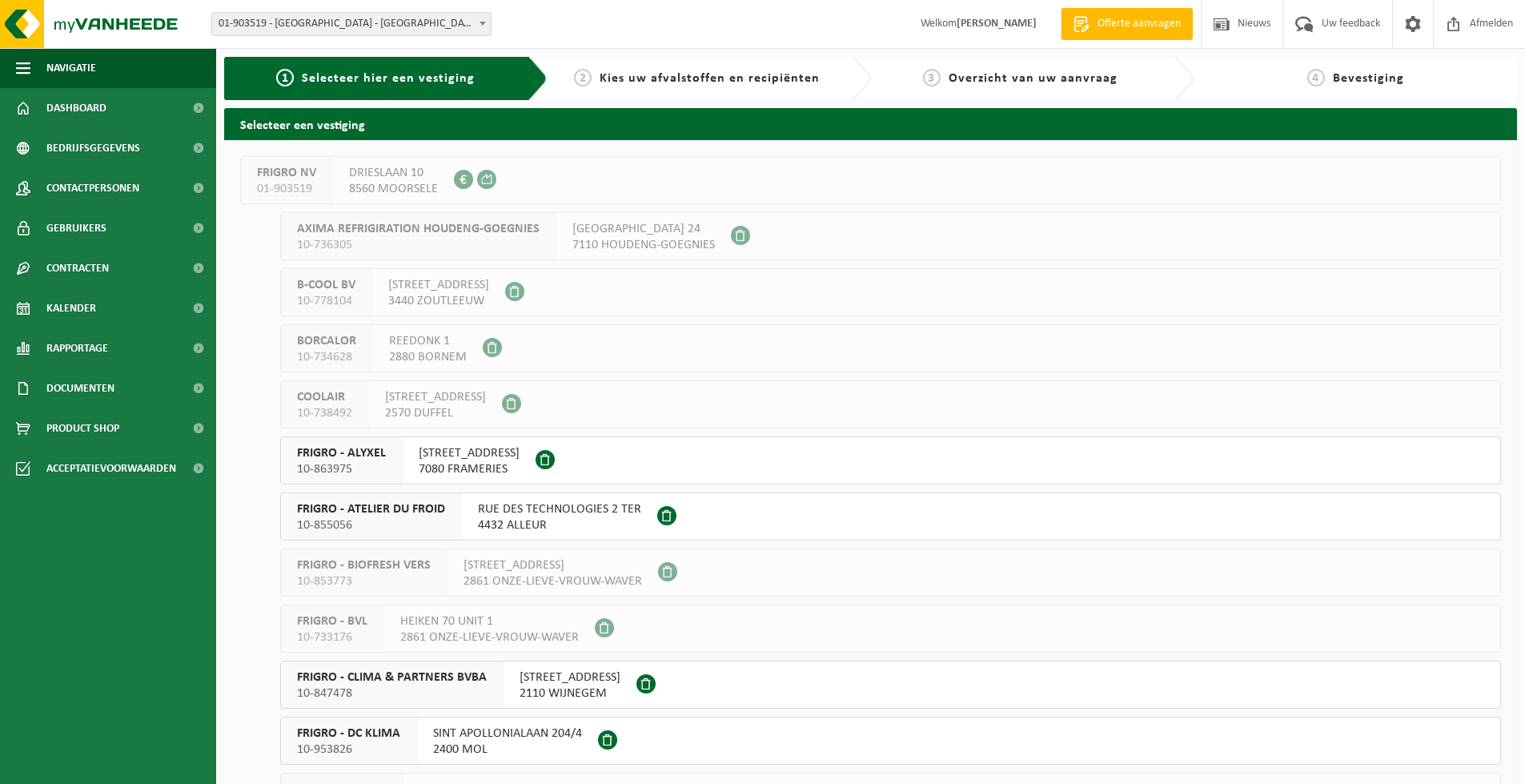
click at [454, 175] on span at bounding box center [463, 179] width 19 height 19
click at [289, 178] on span "FRIGRO NV" at bounding box center [287, 173] width 59 height 16
click at [314, 131] on h2 "Selecteer een vestiging" at bounding box center [871, 123] width 1293 height 31
click at [103, 432] on span "Product Shop" at bounding box center [83, 427] width 72 height 40
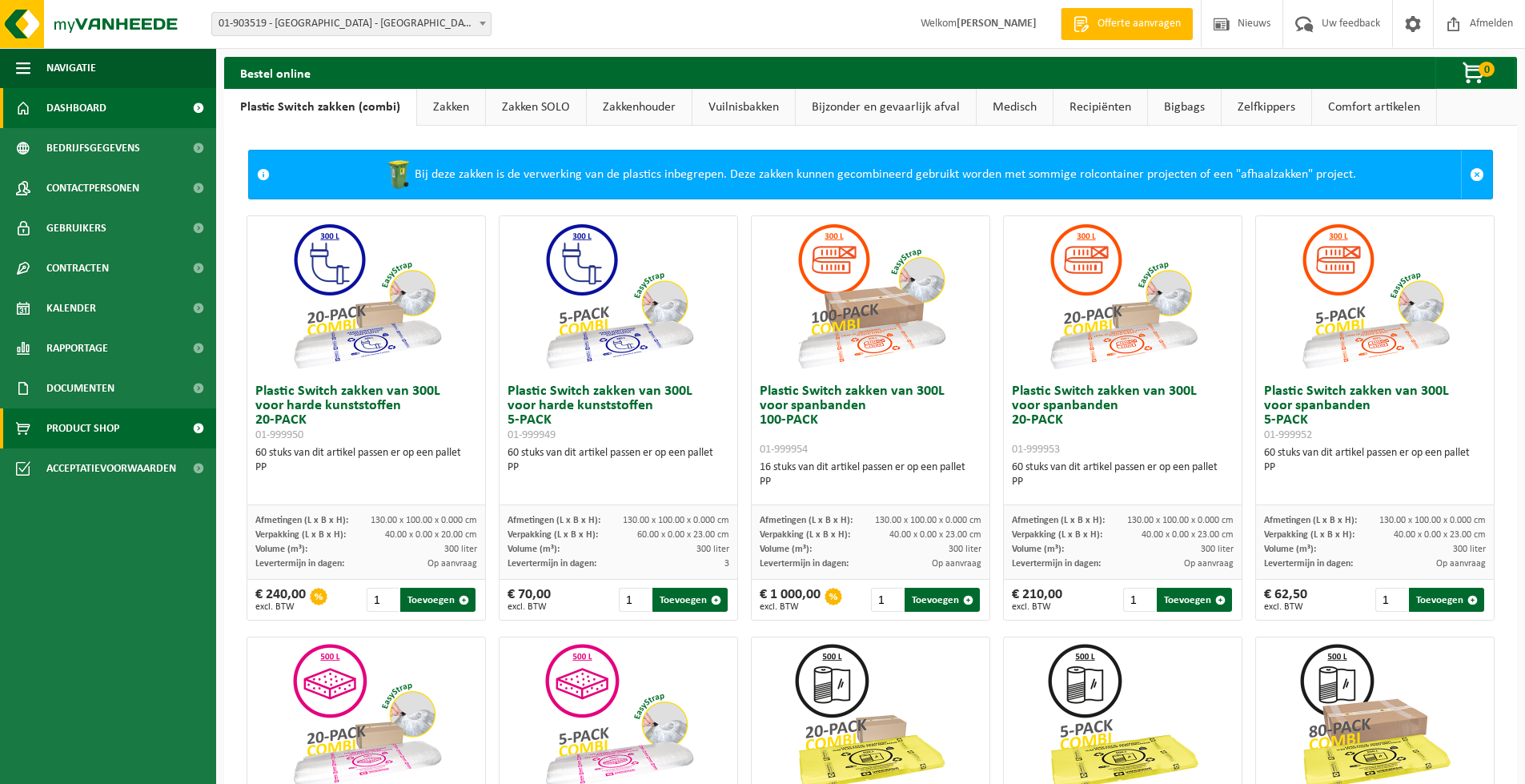
drag, startPoint x: 96, startPoint y: 103, endPoint x: 113, endPoint y: 106, distance: 17.3
click at [96, 103] on span "Dashboard" at bounding box center [76, 107] width 60 height 40
